Goal: Task Accomplishment & Management: Manage account settings

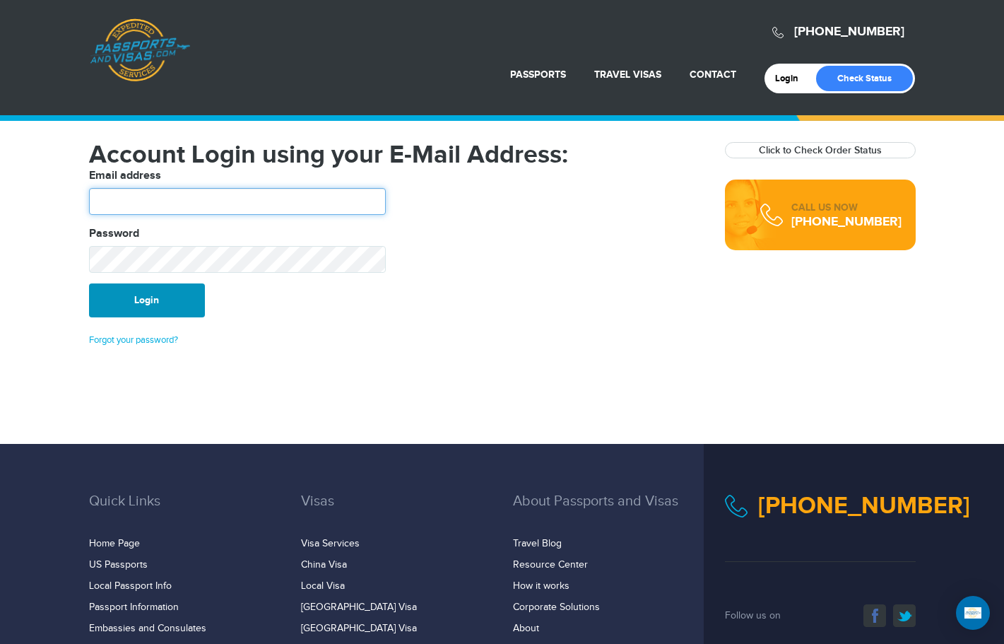
type input "**********"
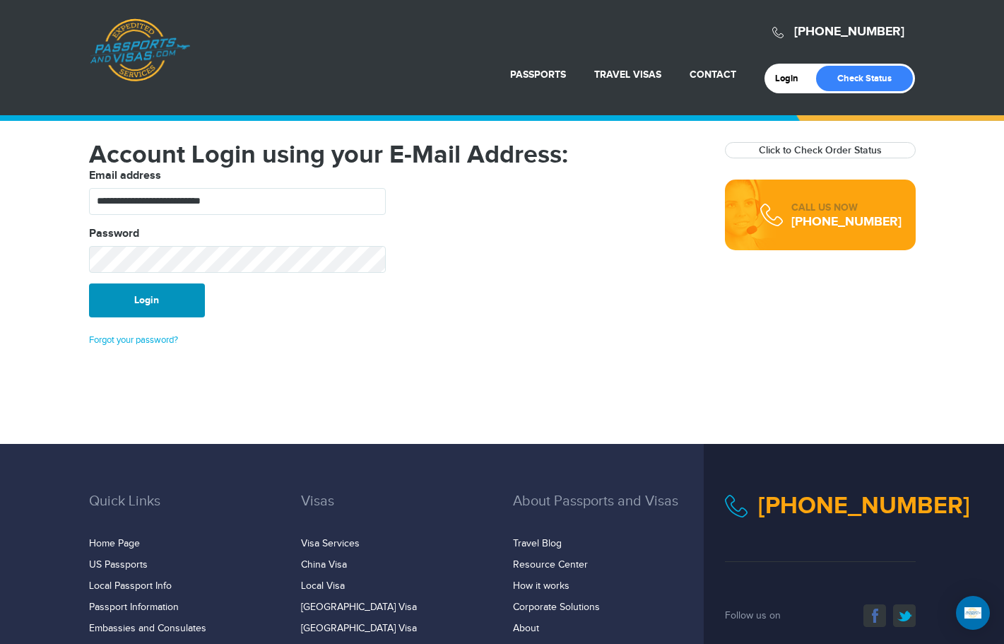
click at [163, 306] on button "Login" at bounding box center [147, 300] width 116 height 34
